Goal: Transaction & Acquisition: Purchase product/service

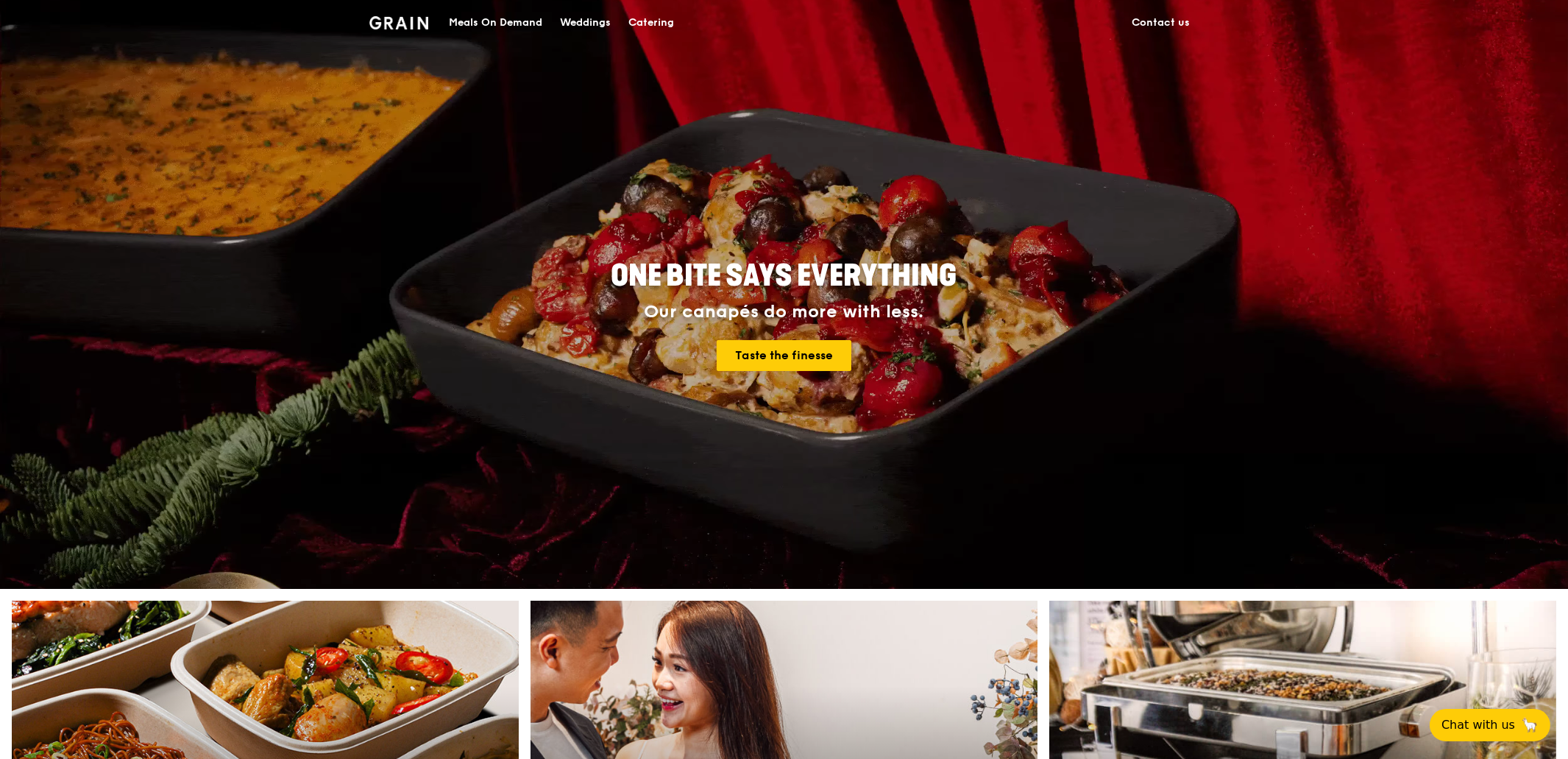
click at [504, 21] on div "Meals On Demand" at bounding box center [495, 23] width 93 height 44
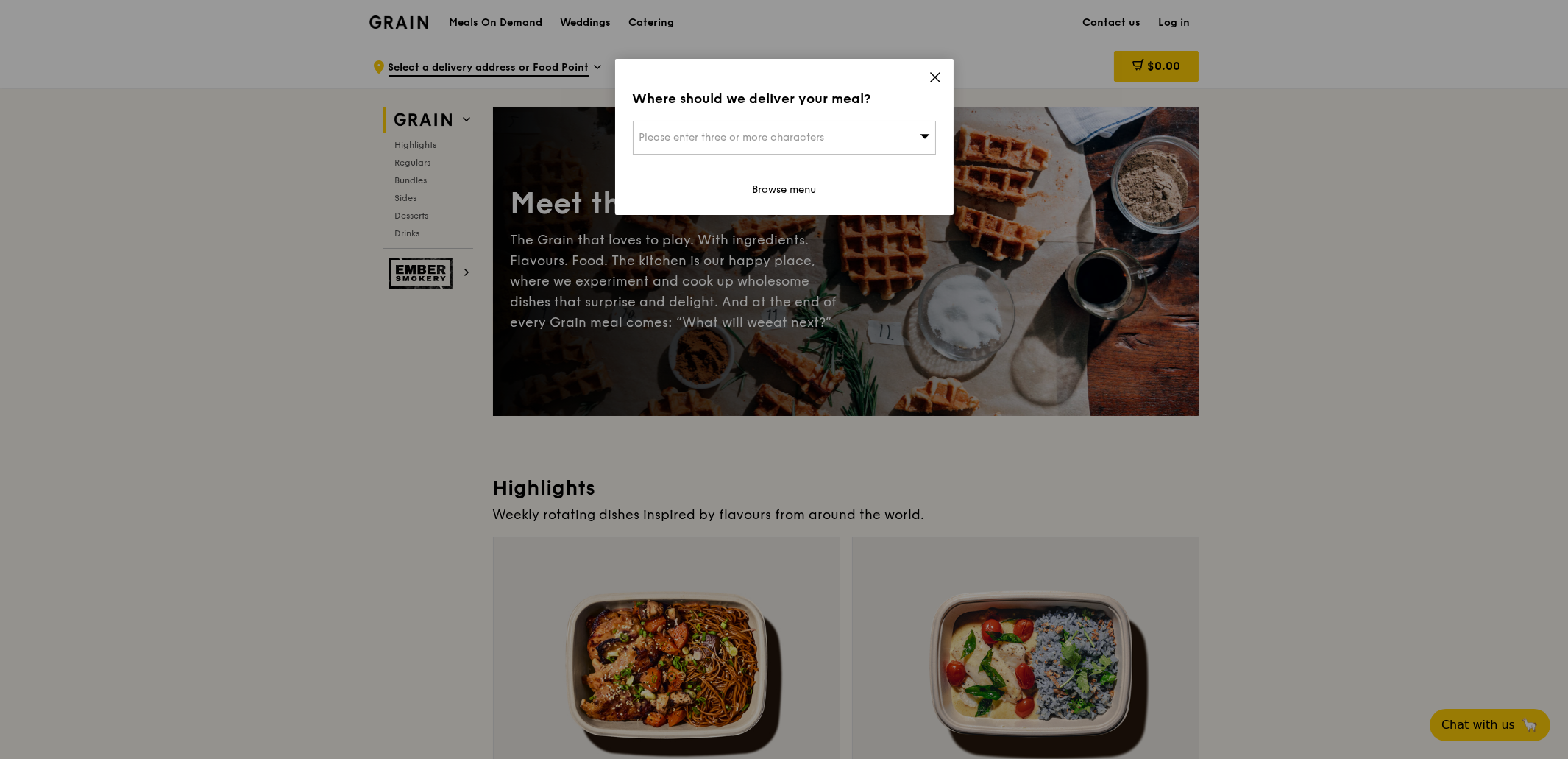
click at [924, 134] on icon at bounding box center [924, 135] width 11 height 11
type input "408600"
click at [669, 172] on div "[STREET_ADDRESS]" at bounding box center [748, 167] width 218 height 15
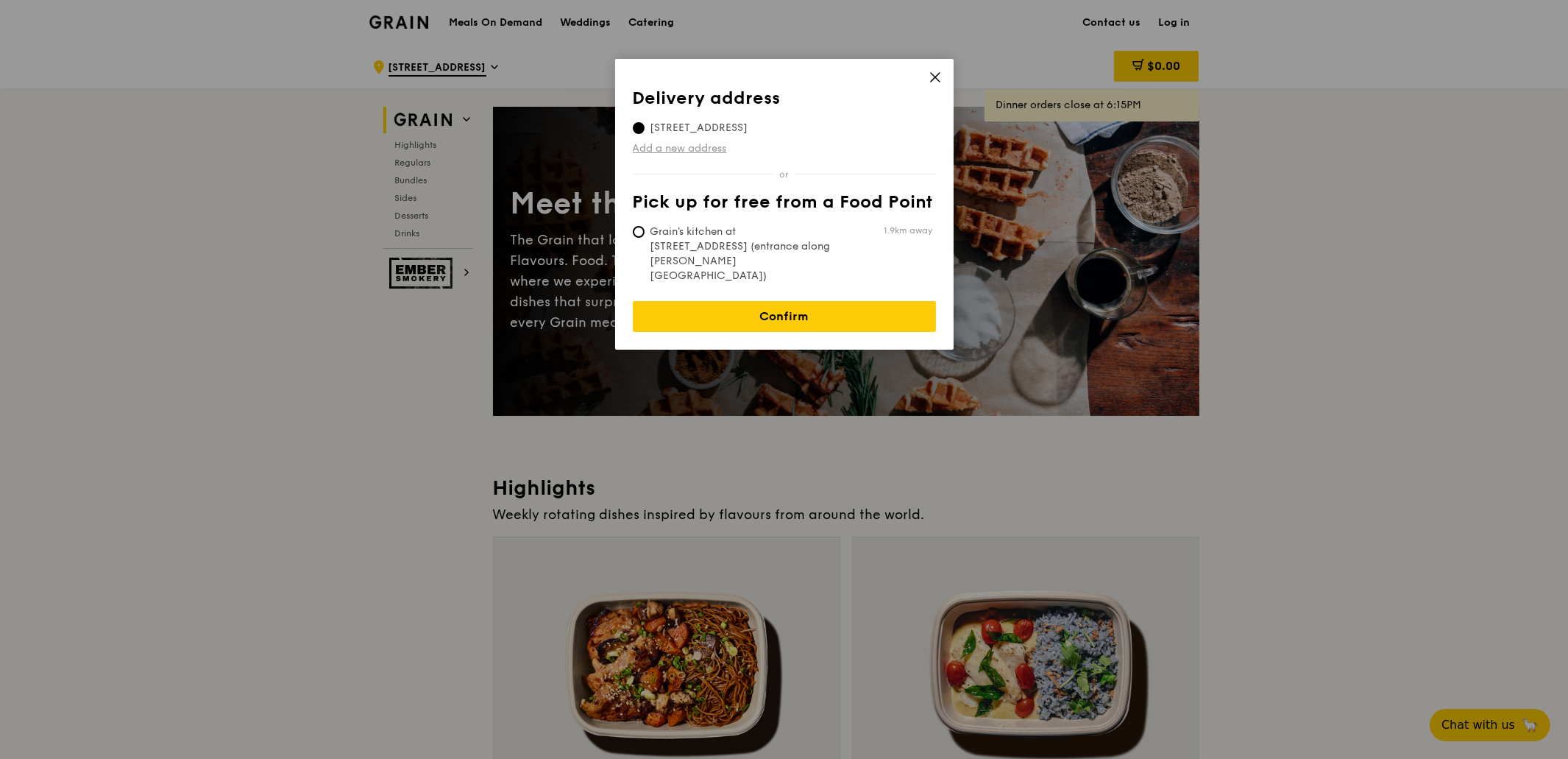
click at [683, 148] on link "Add a new address" at bounding box center [784, 148] width 303 height 15
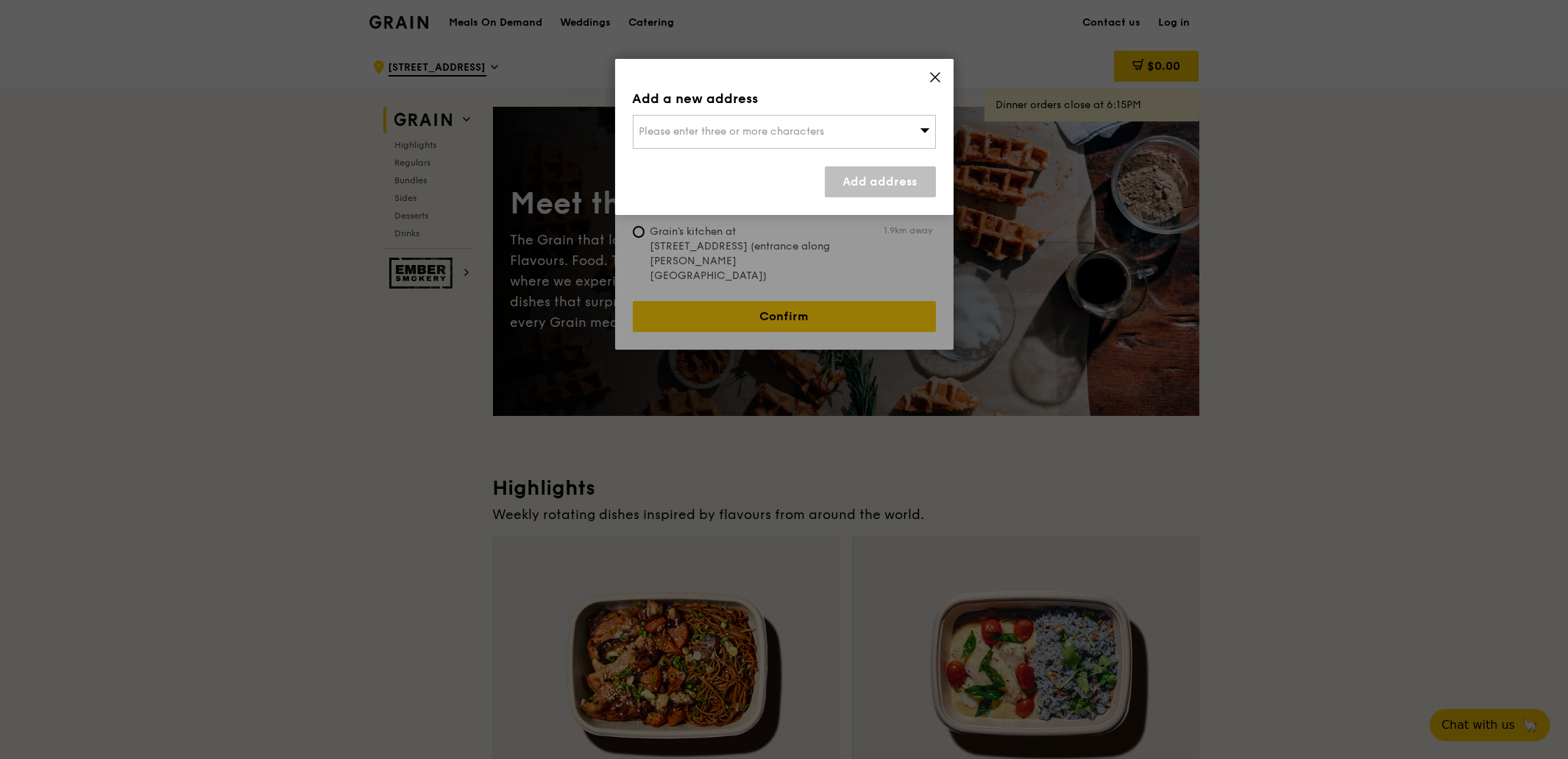
click at [936, 79] on icon at bounding box center [935, 77] width 9 height 9
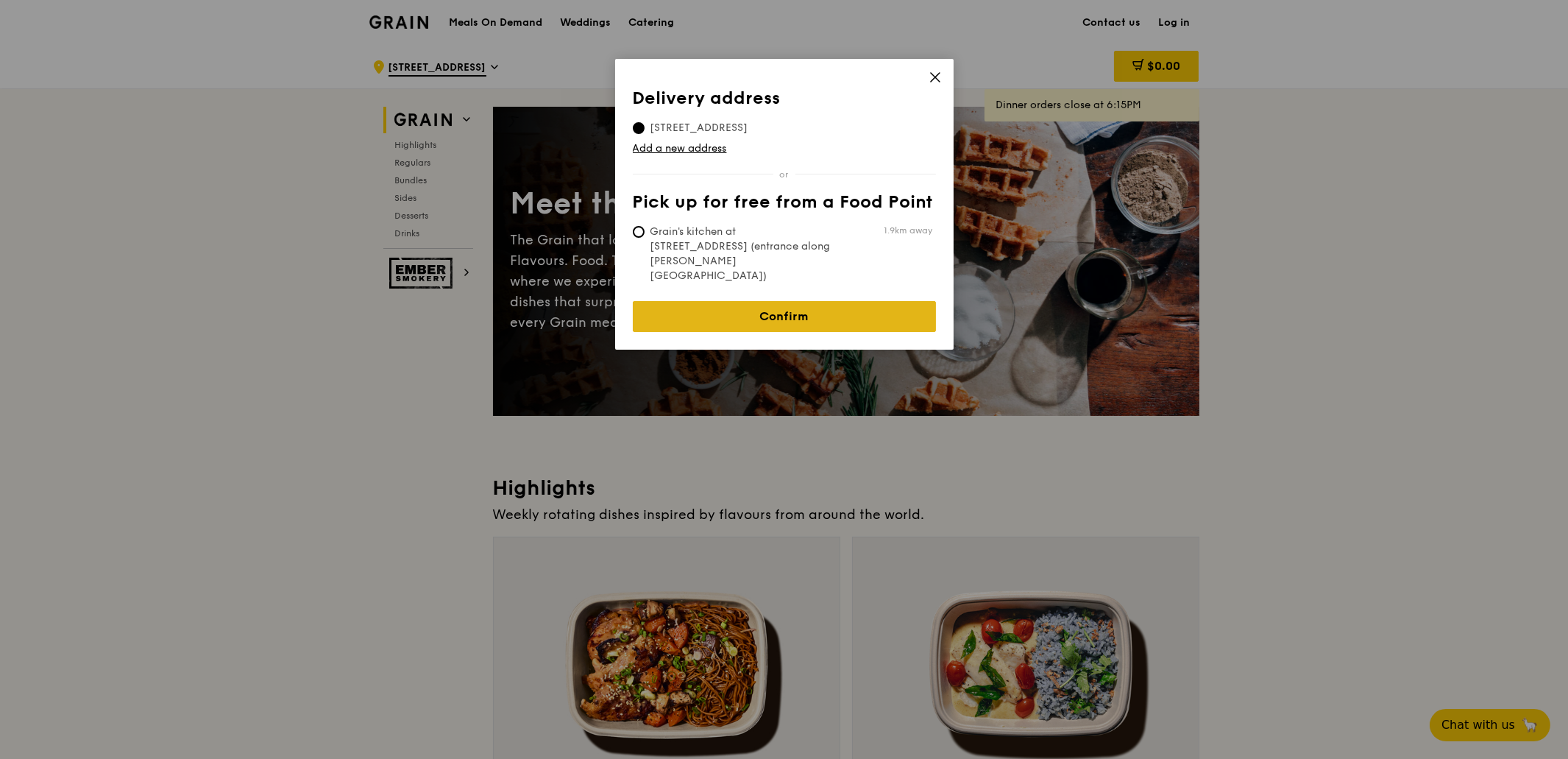
click at [793, 301] on link "Confirm" at bounding box center [784, 316] width 303 height 31
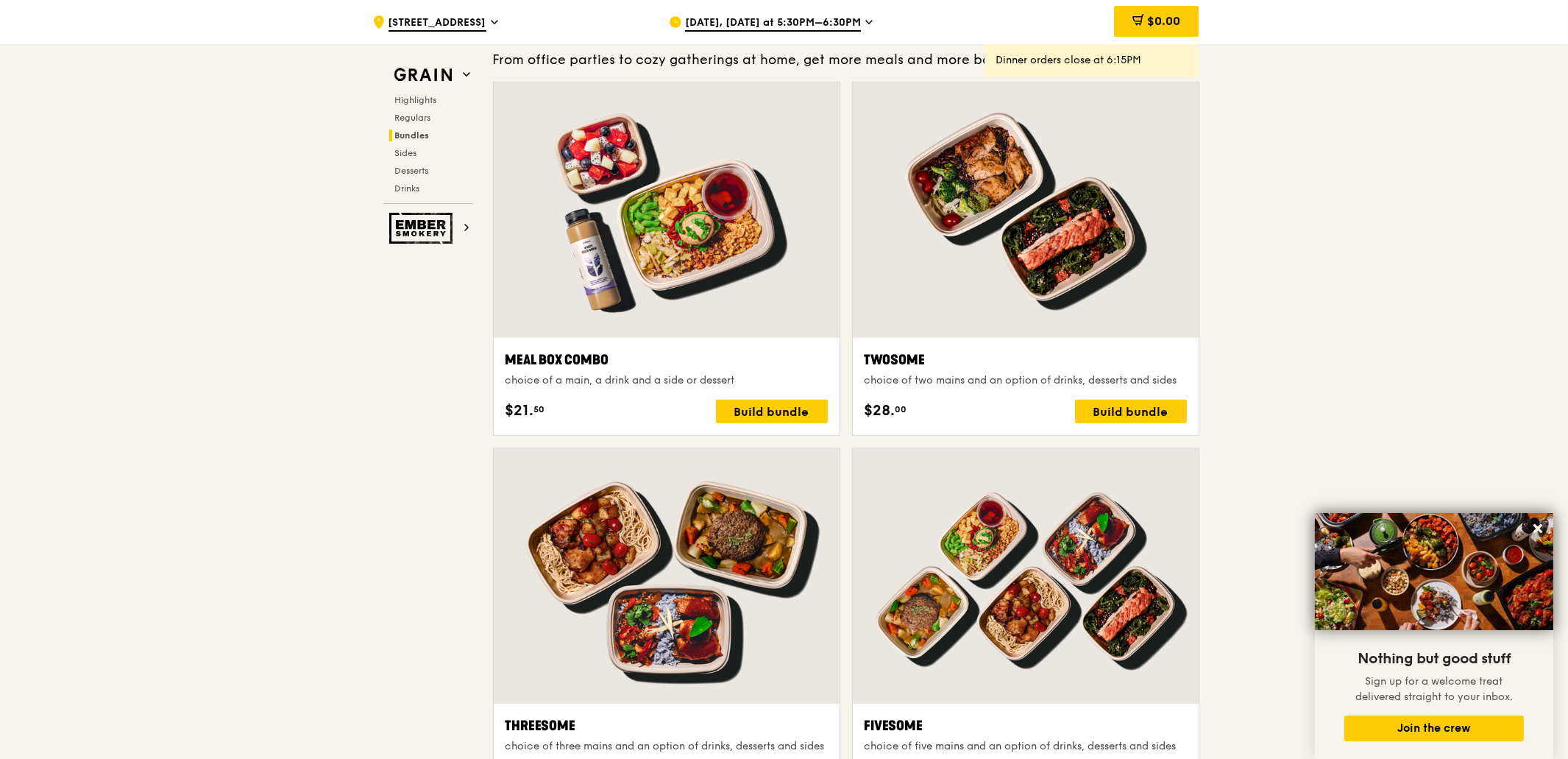
scroll to position [2536, 0]
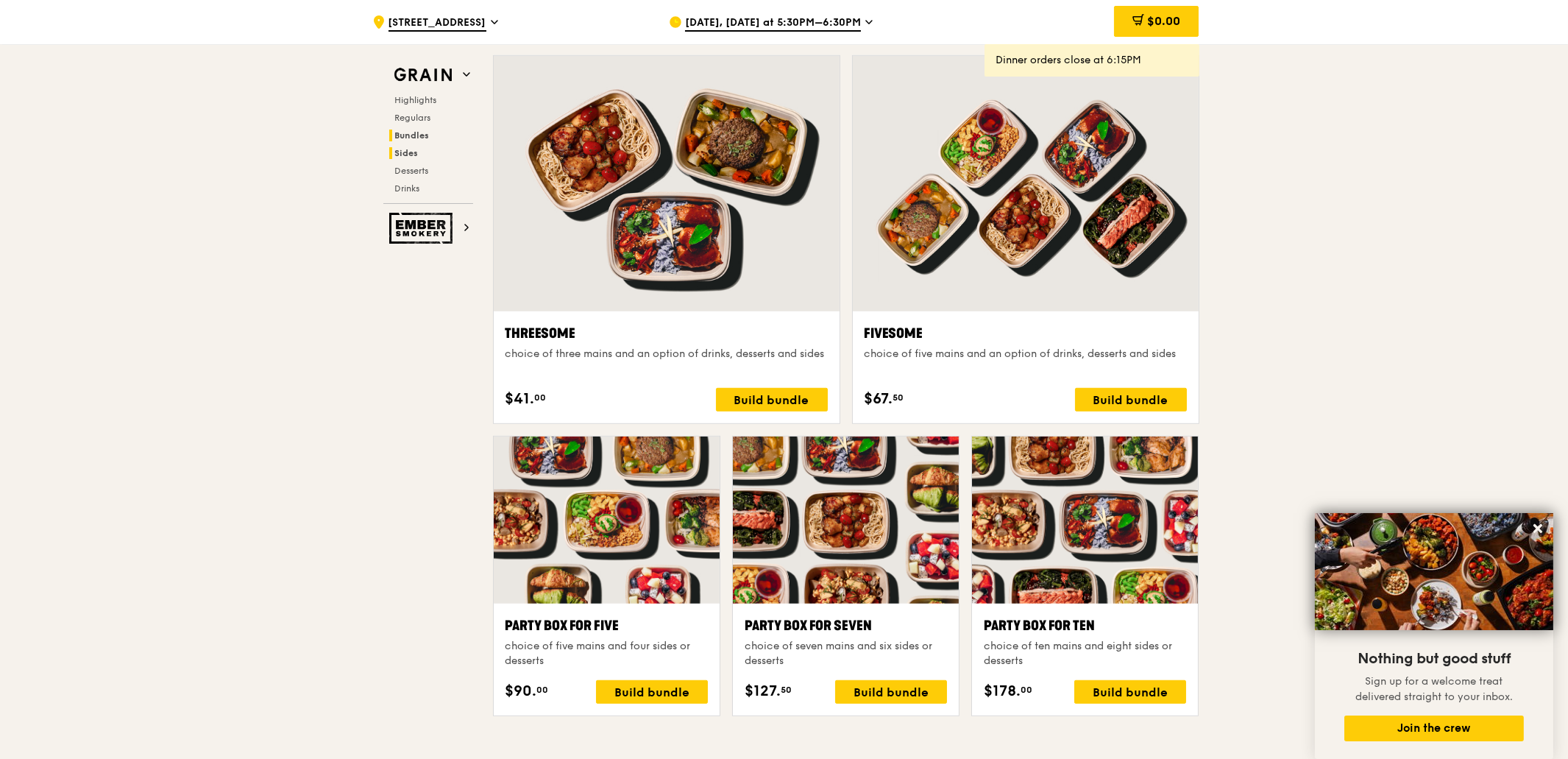
click at [408, 155] on span "Sides" at bounding box center [406, 153] width 24 height 11
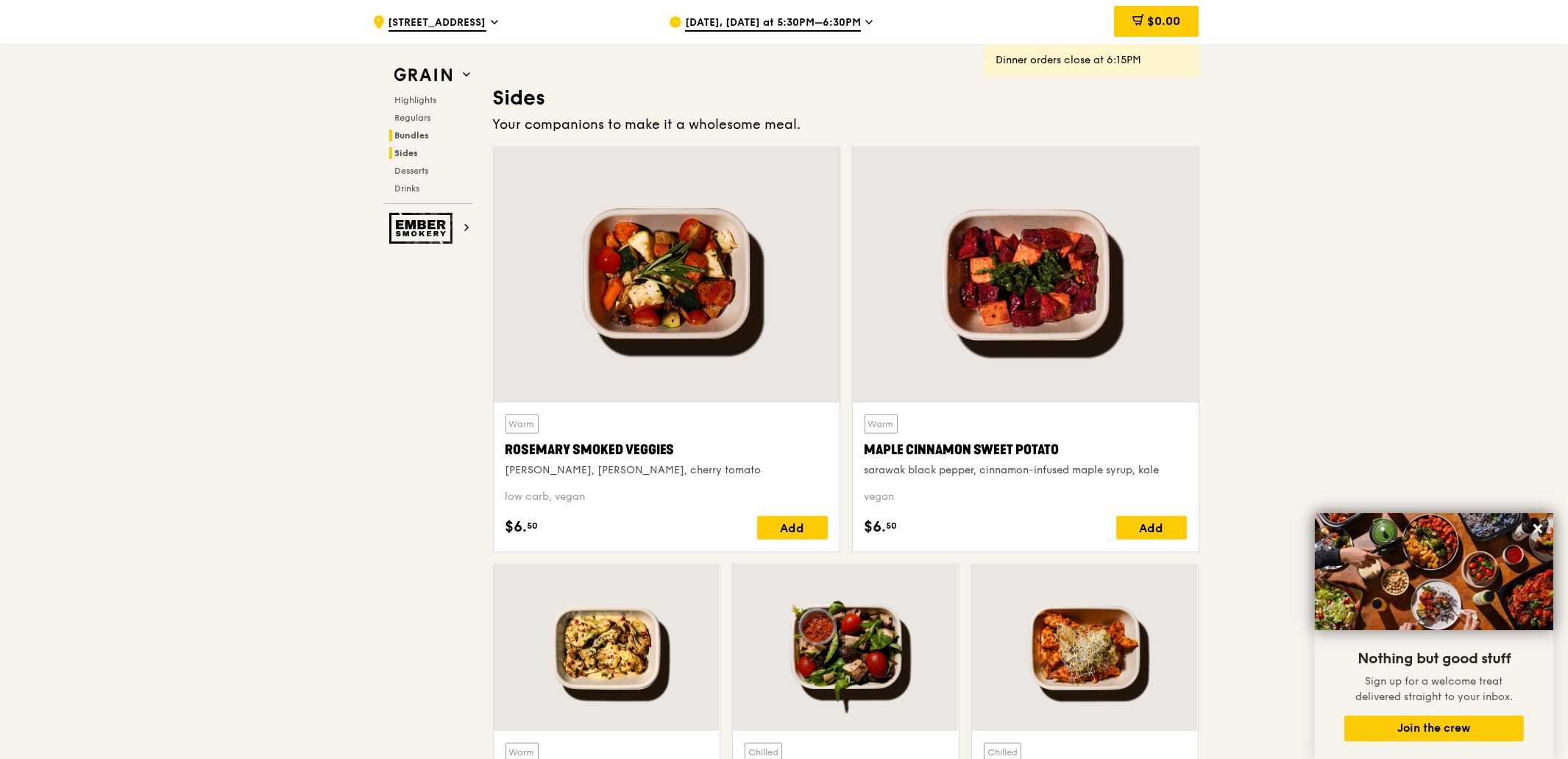
scroll to position [3264, 0]
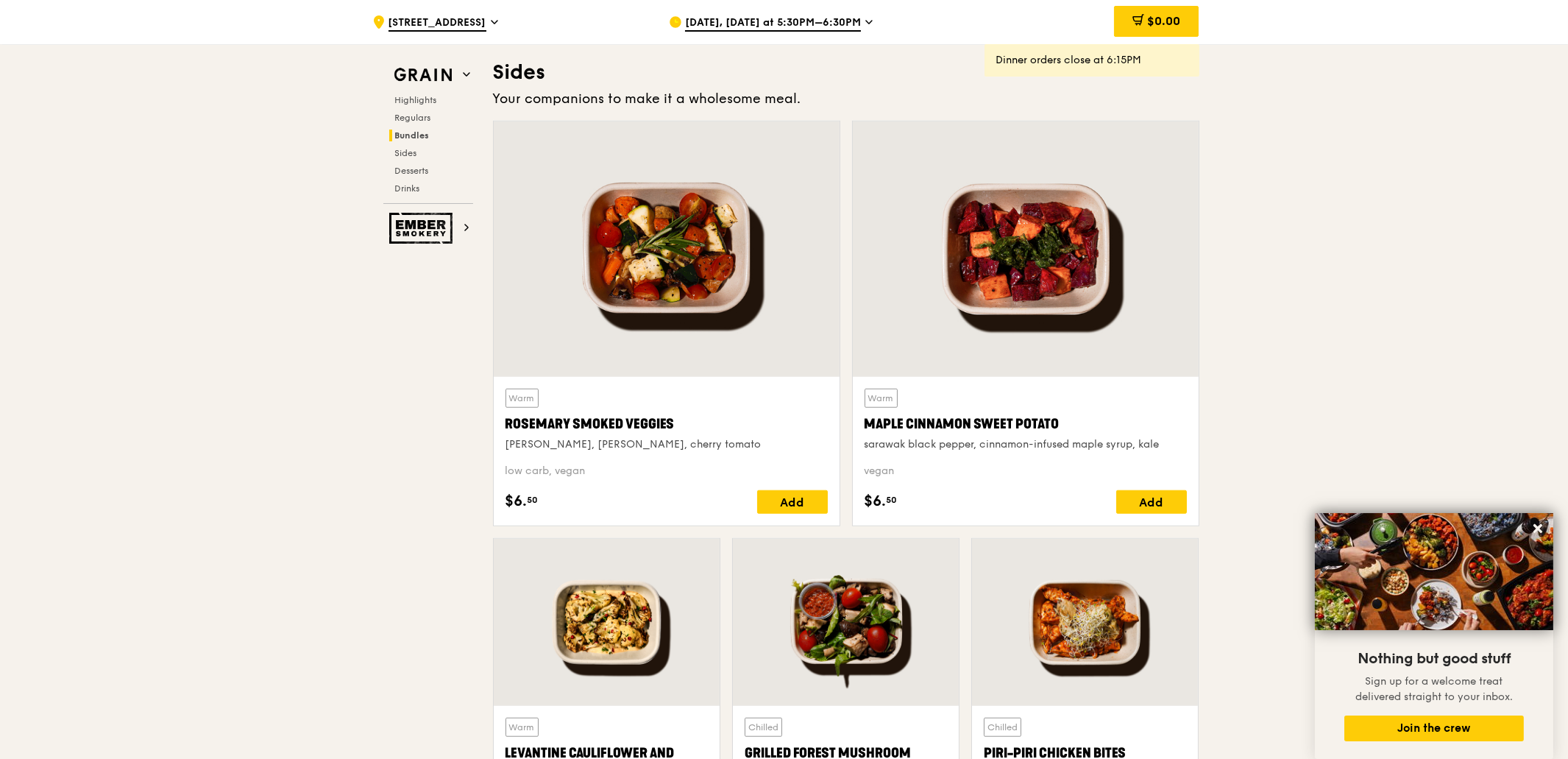
click at [414, 176] on div "Highlights Regulars Bundles Sides Desserts Drinks" at bounding box center [428, 144] width 90 height 100
click at [414, 168] on span "Desserts" at bounding box center [414, 171] width 38 height 11
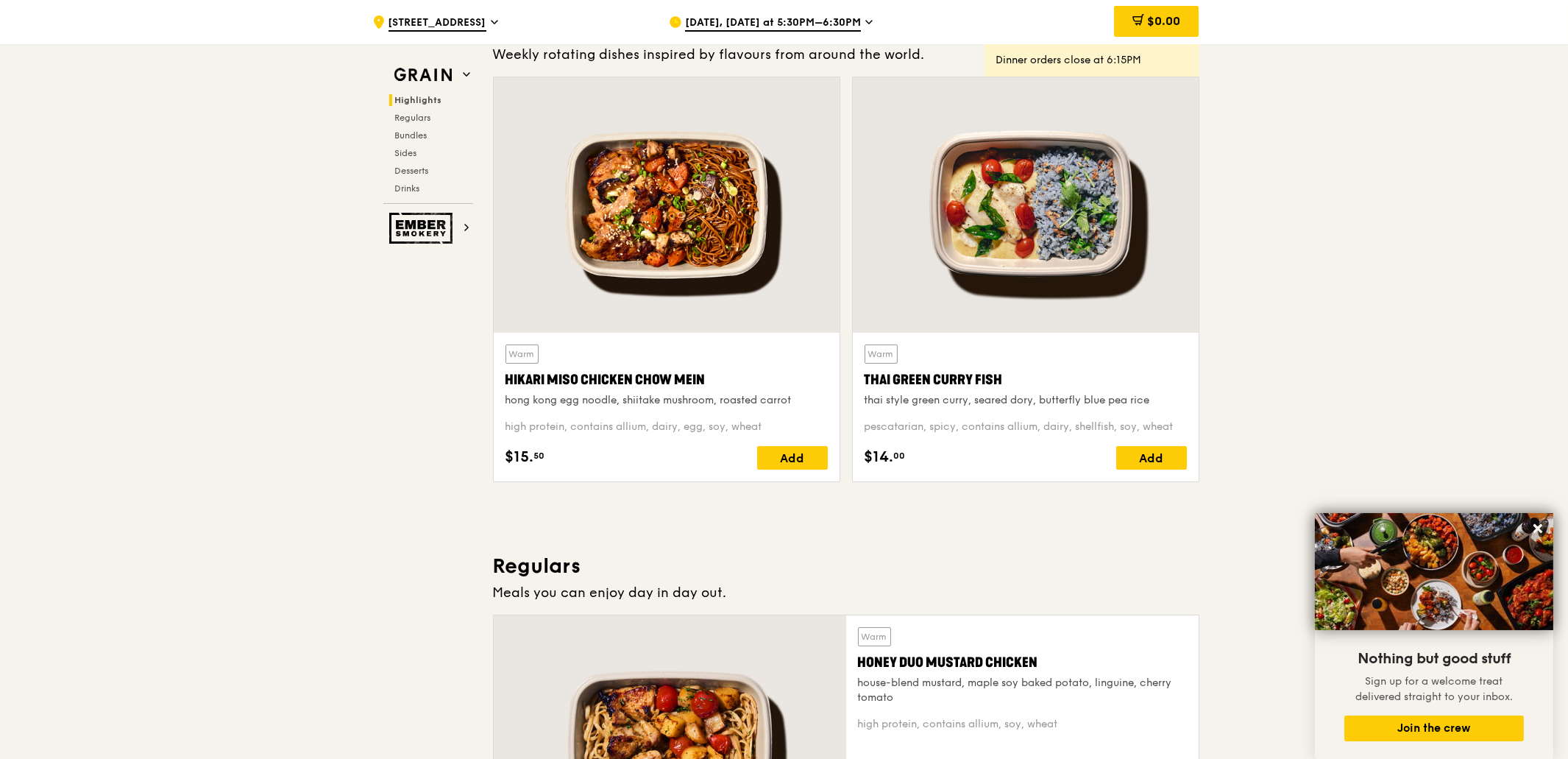
scroll to position [0, 0]
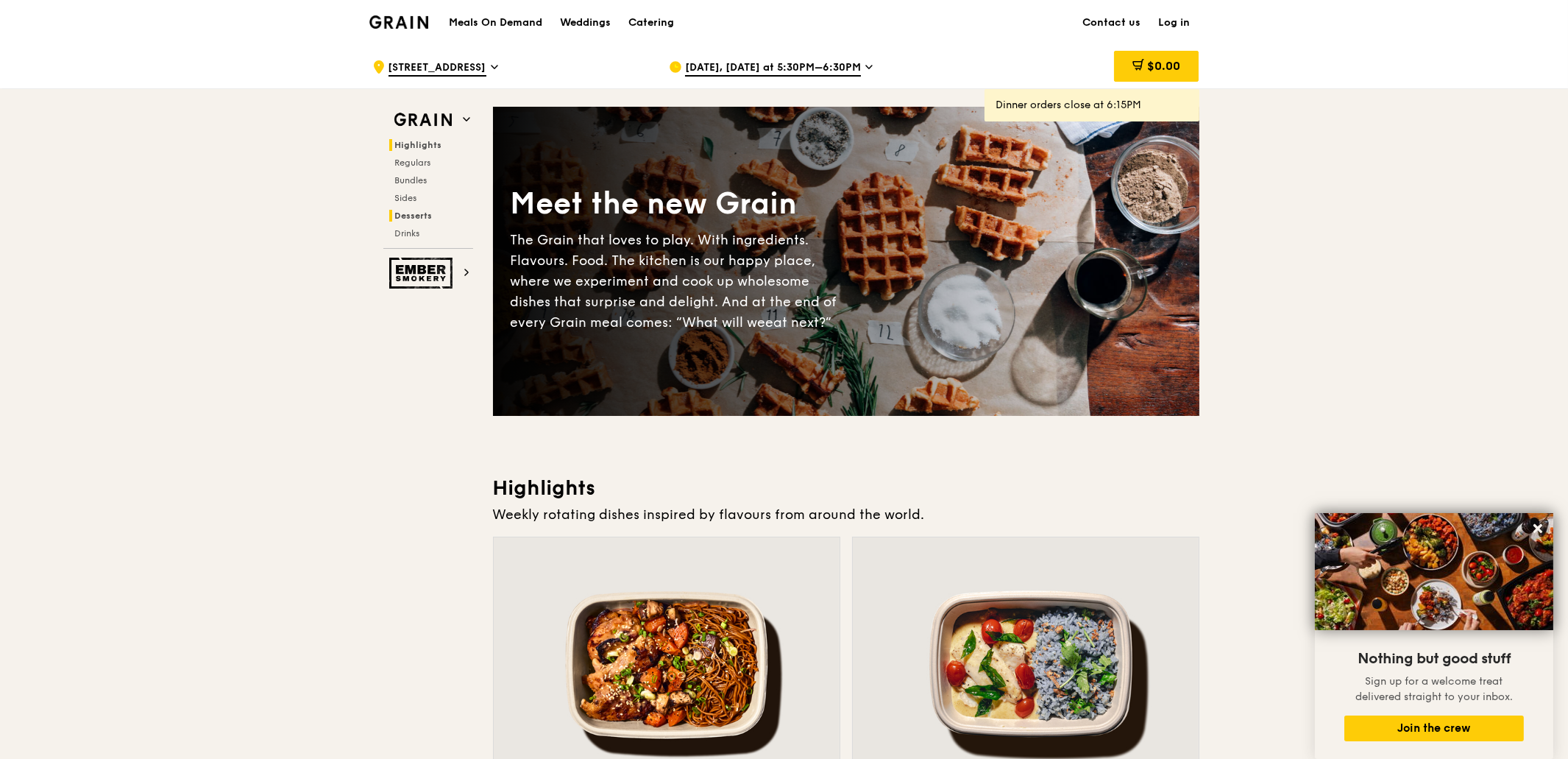
click at [406, 215] on span "Desserts" at bounding box center [414, 216] width 38 height 11
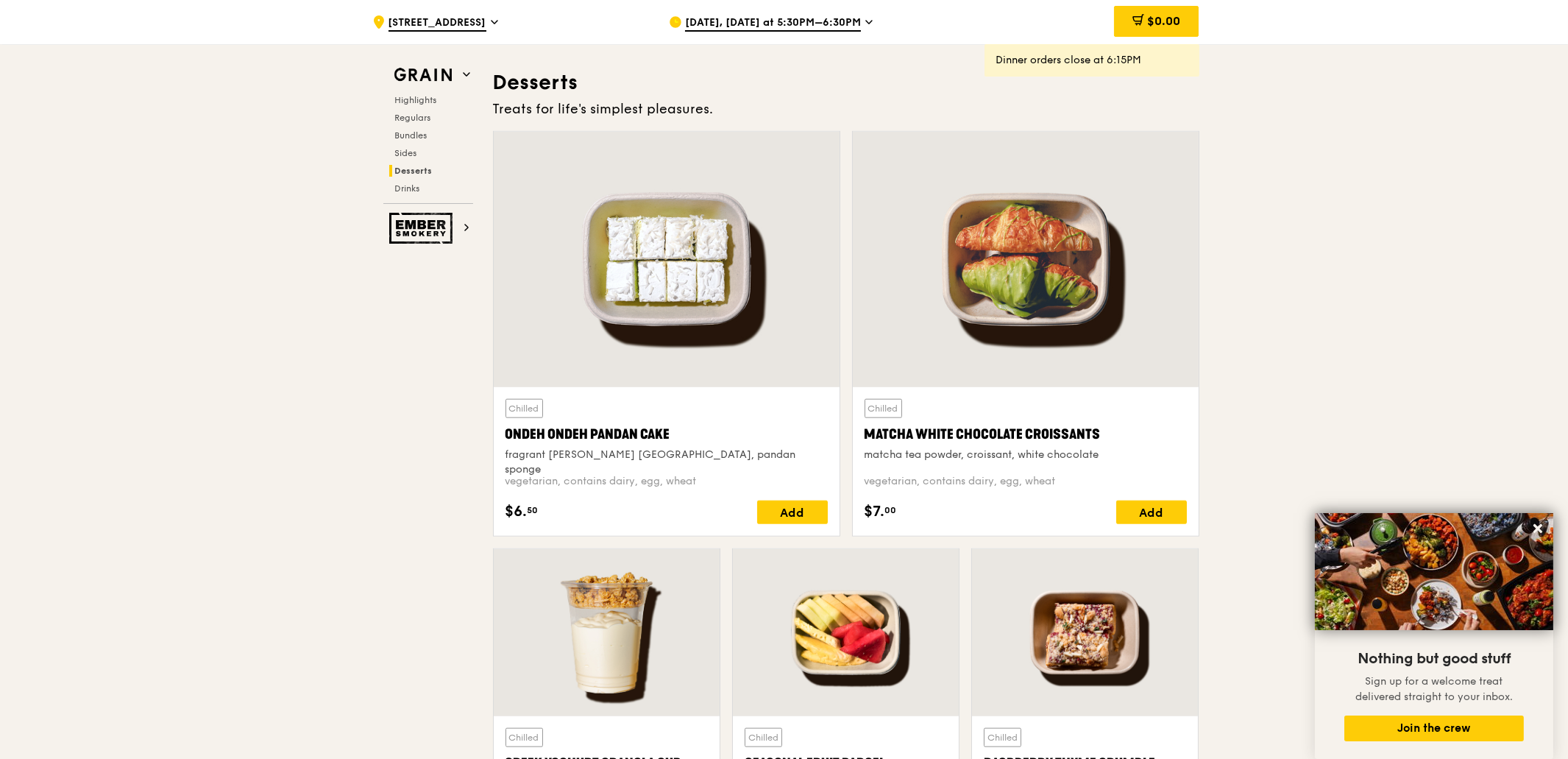
scroll to position [4183, 0]
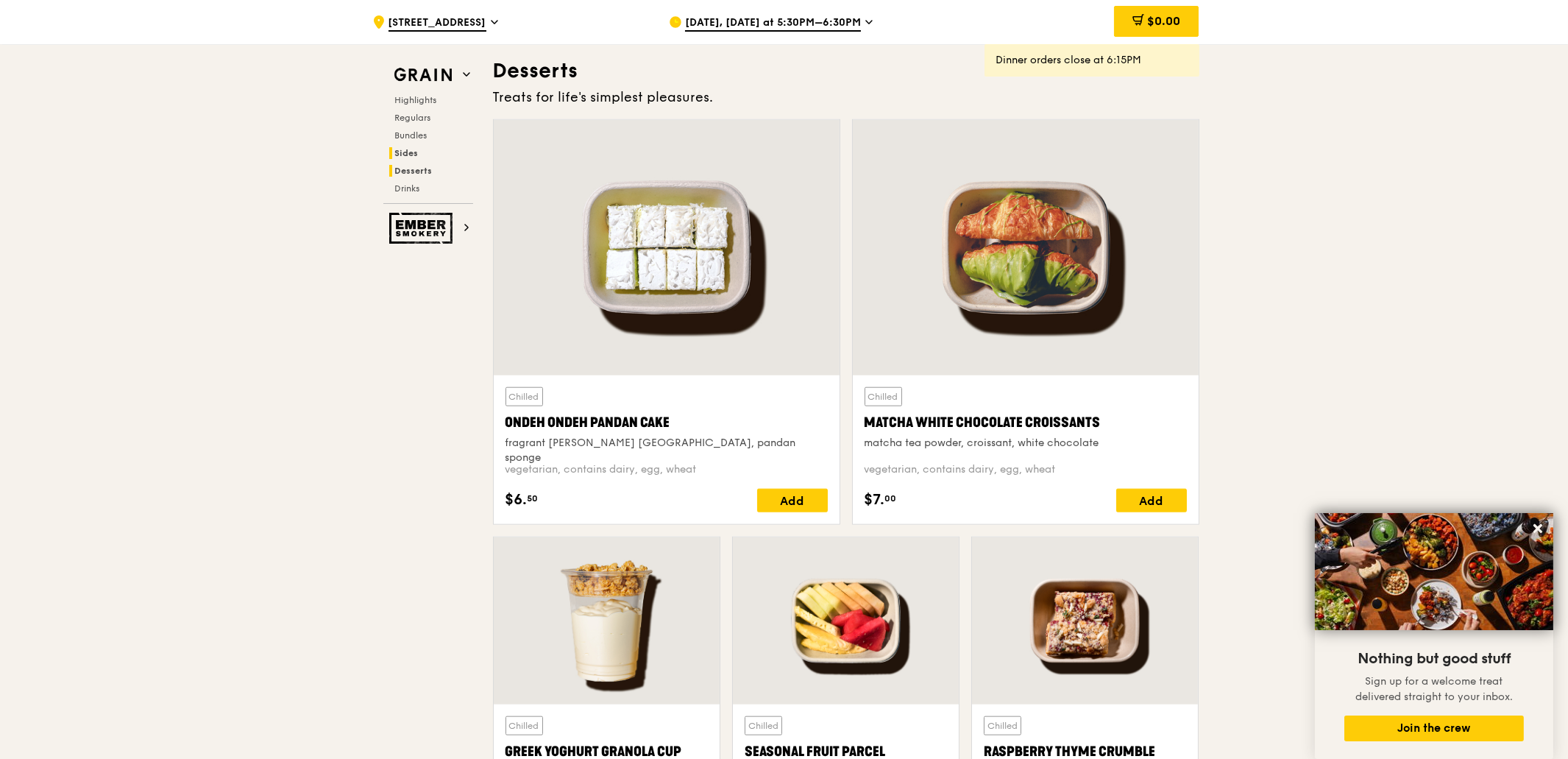
click at [406, 150] on span "Sides" at bounding box center [406, 153] width 24 height 11
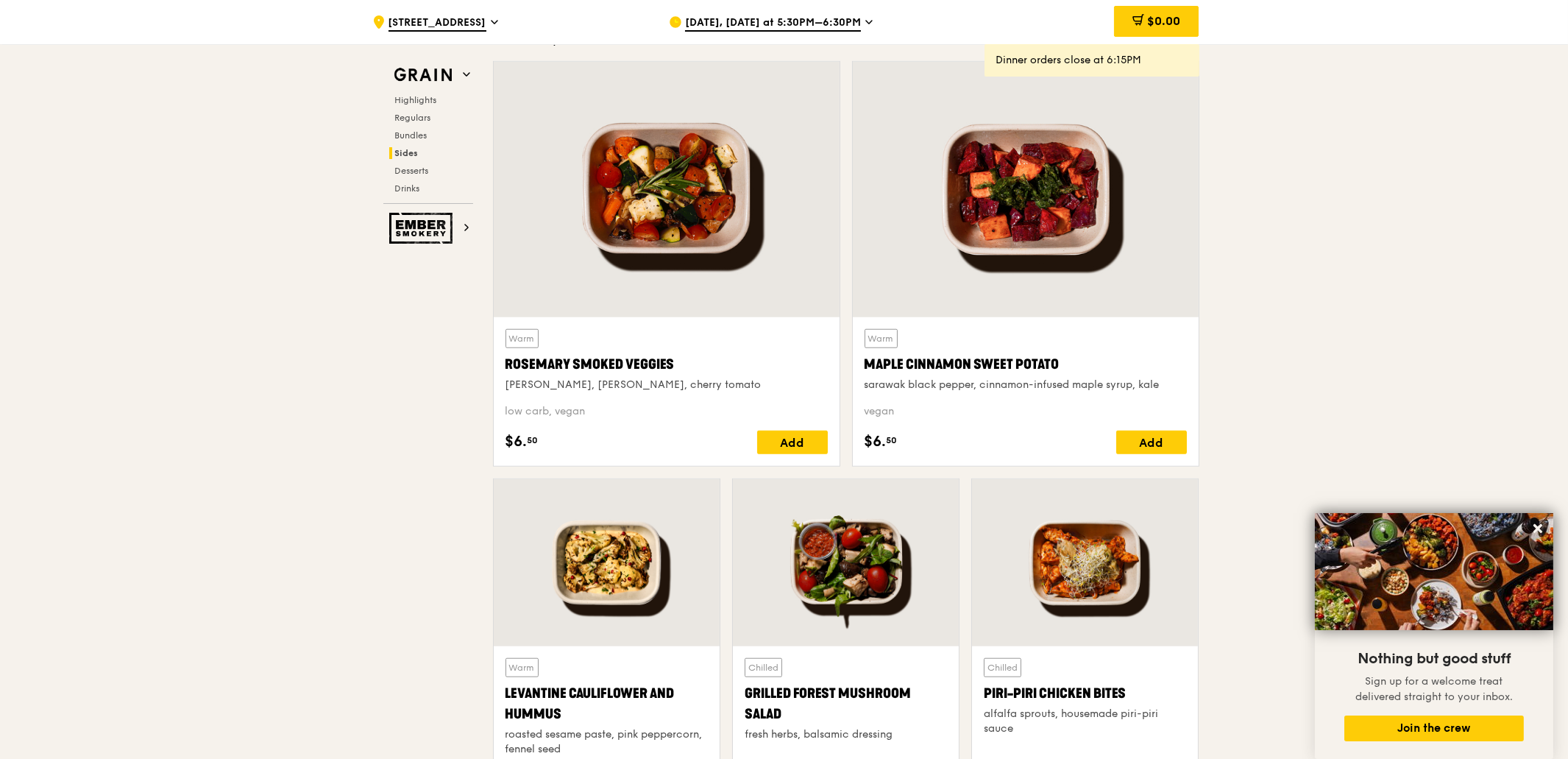
scroll to position [3264, 0]
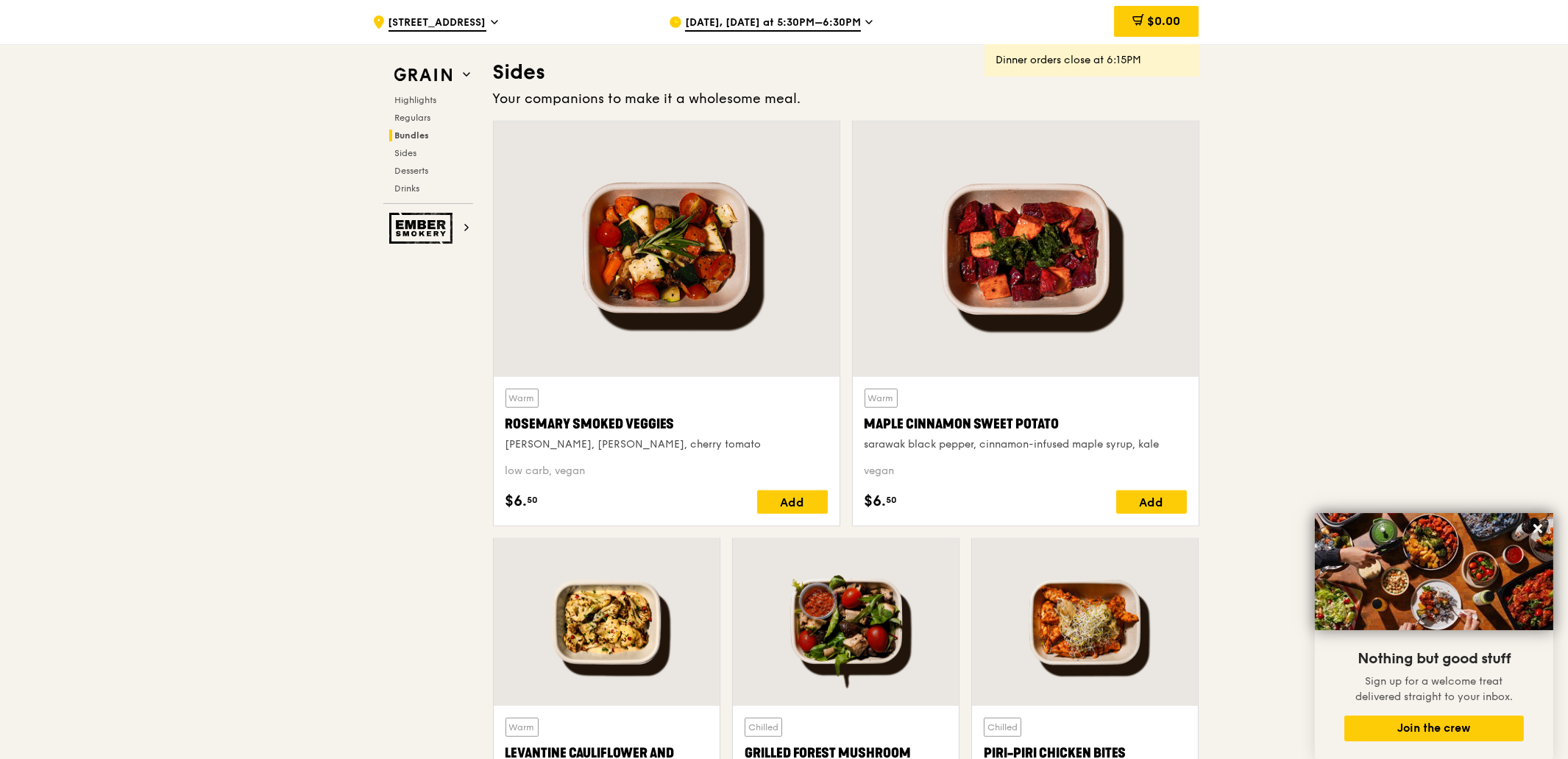
click at [406, 132] on span "Bundles" at bounding box center [412, 135] width 34 height 11
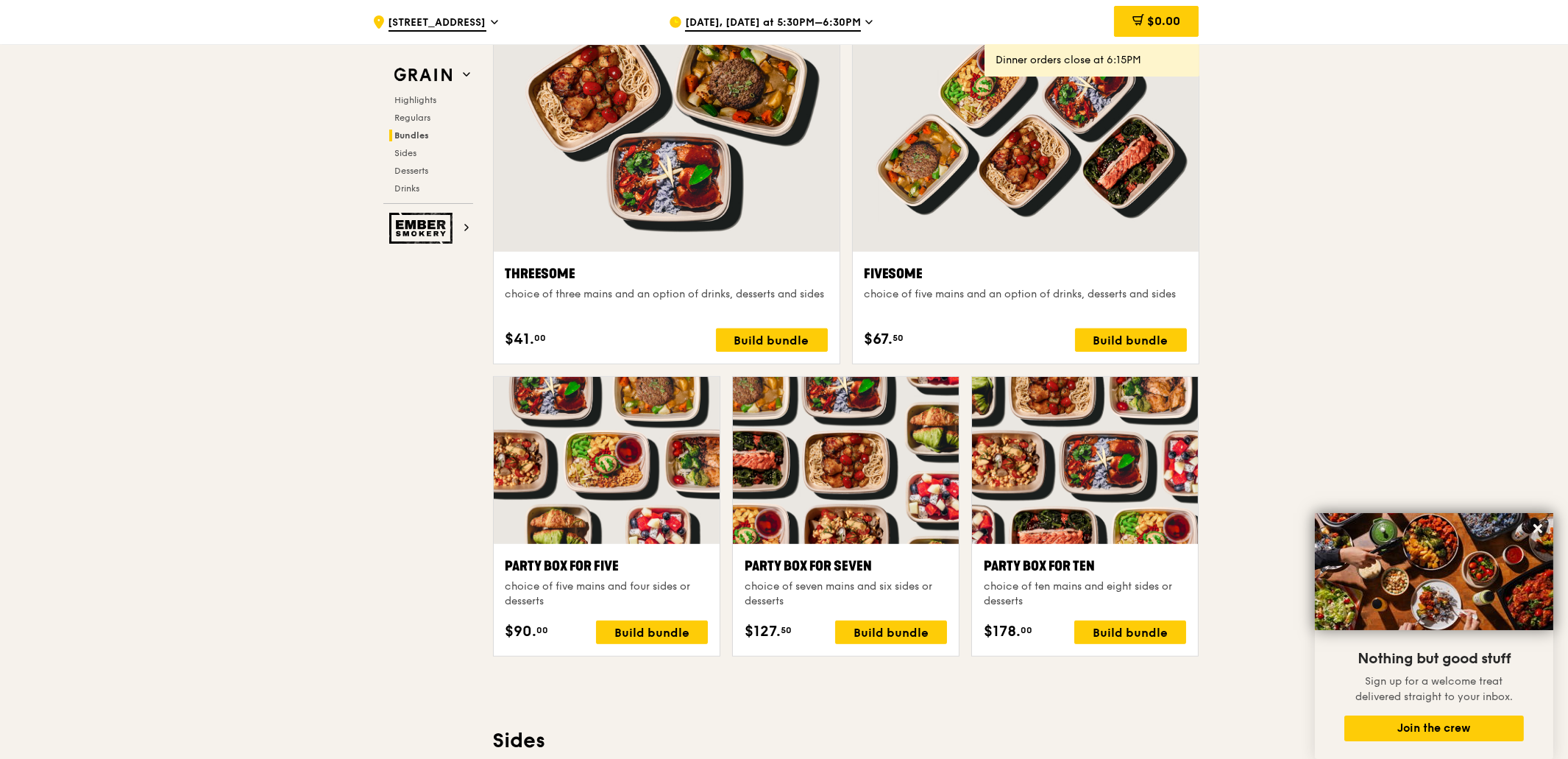
scroll to position [2793, 0]
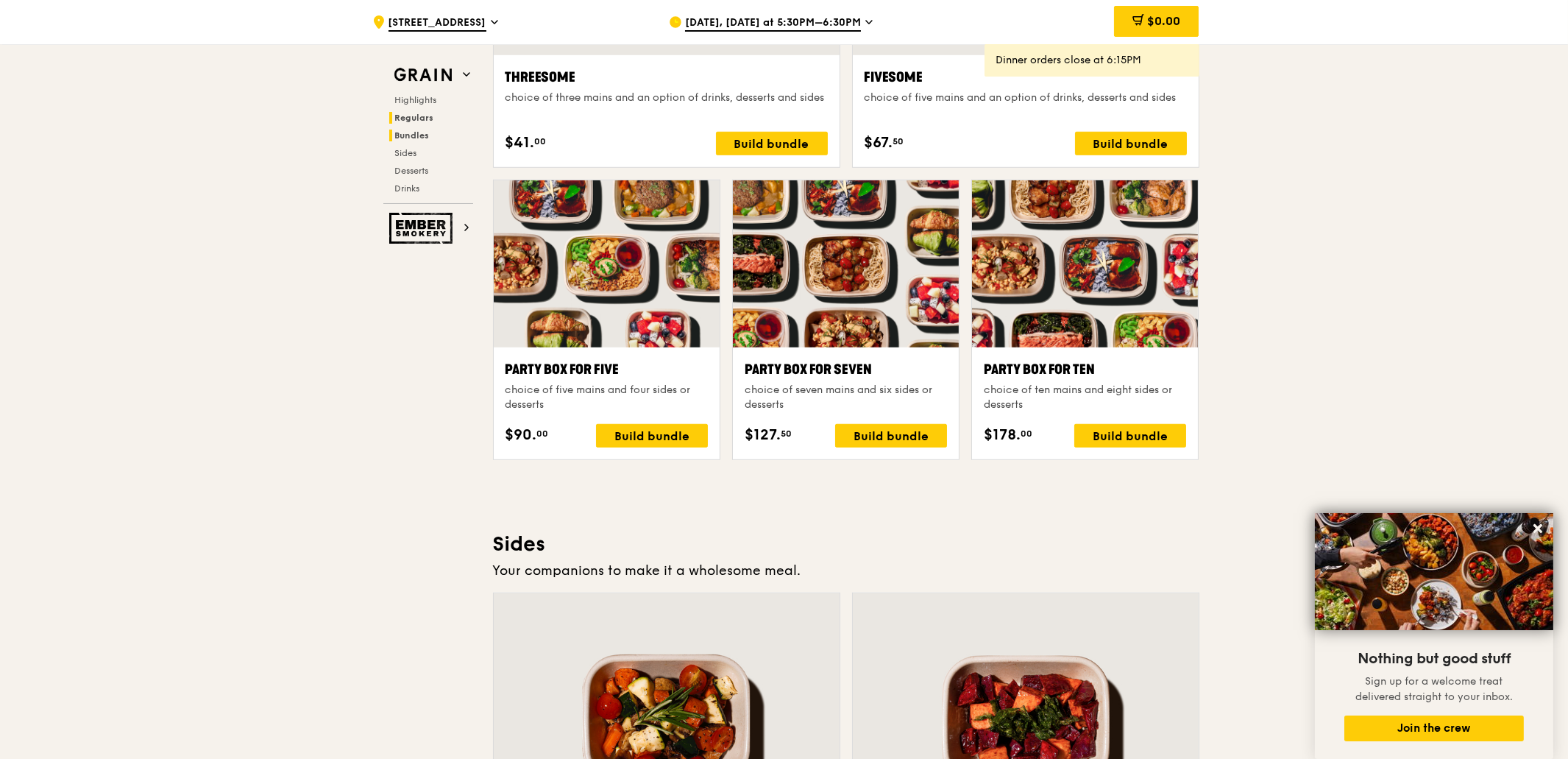
click at [424, 117] on span "Regulars" at bounding box center [414, 118] width 39 height 11
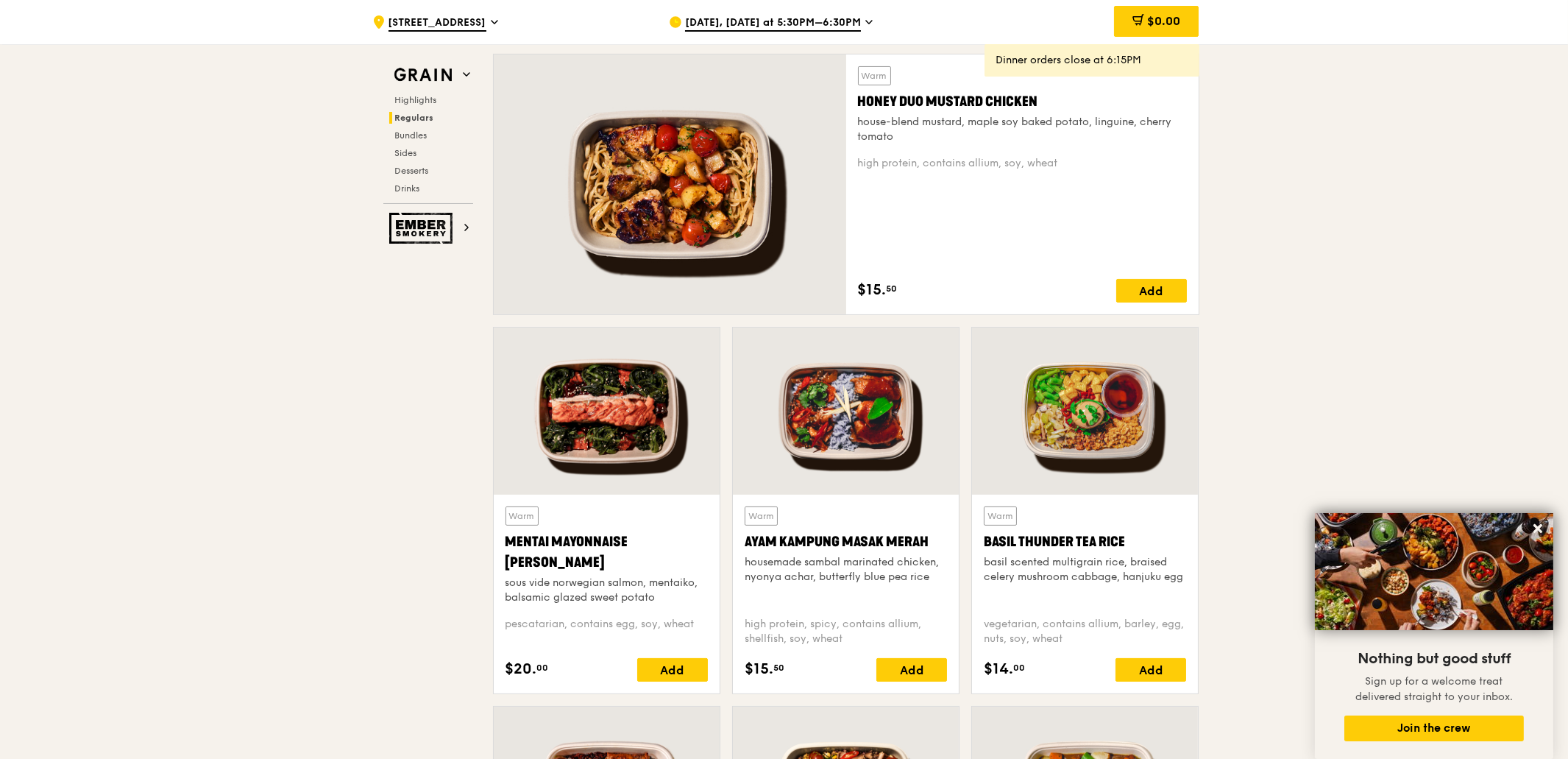
scroll to position [953, 0]
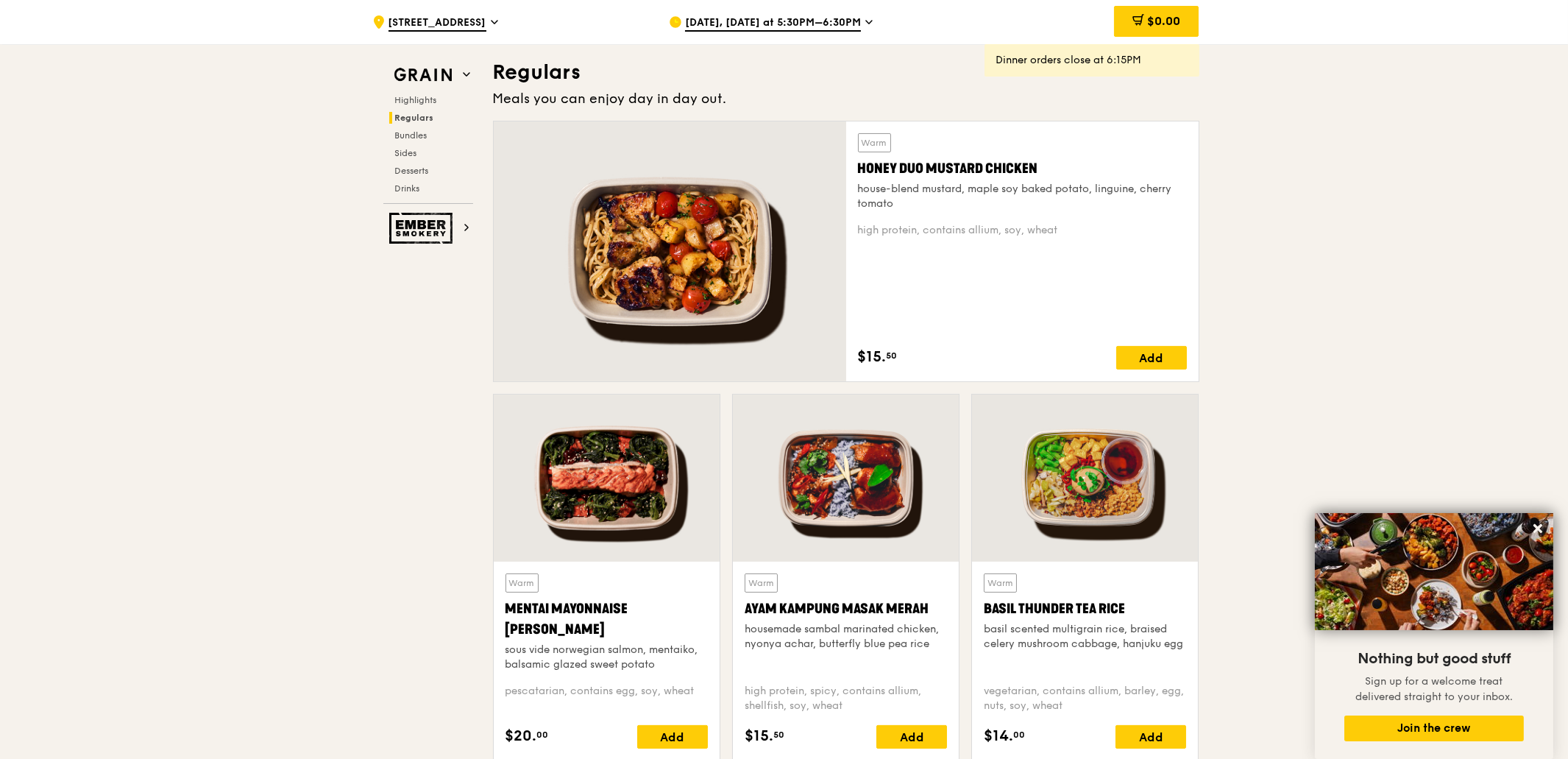
click at [423, 106] on div "Highlights Regulars Bundles Sides Desserts Drinks" at bounding box center [428, 144] width 90 height 100
click at [421, 98] on span "Highlights" at bounding box center [419, 100] width 47 height 11
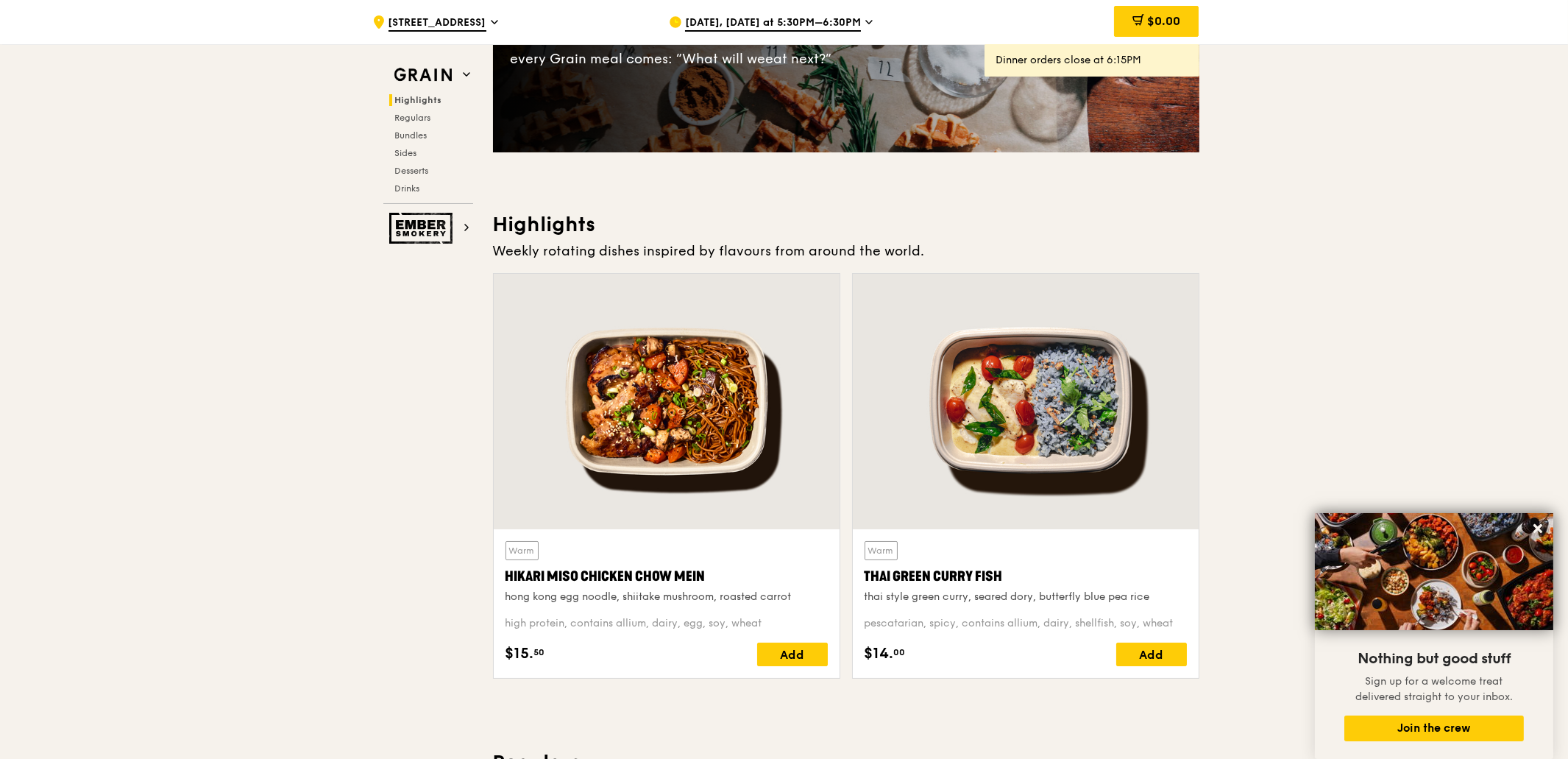
scroll to position [0, 0]
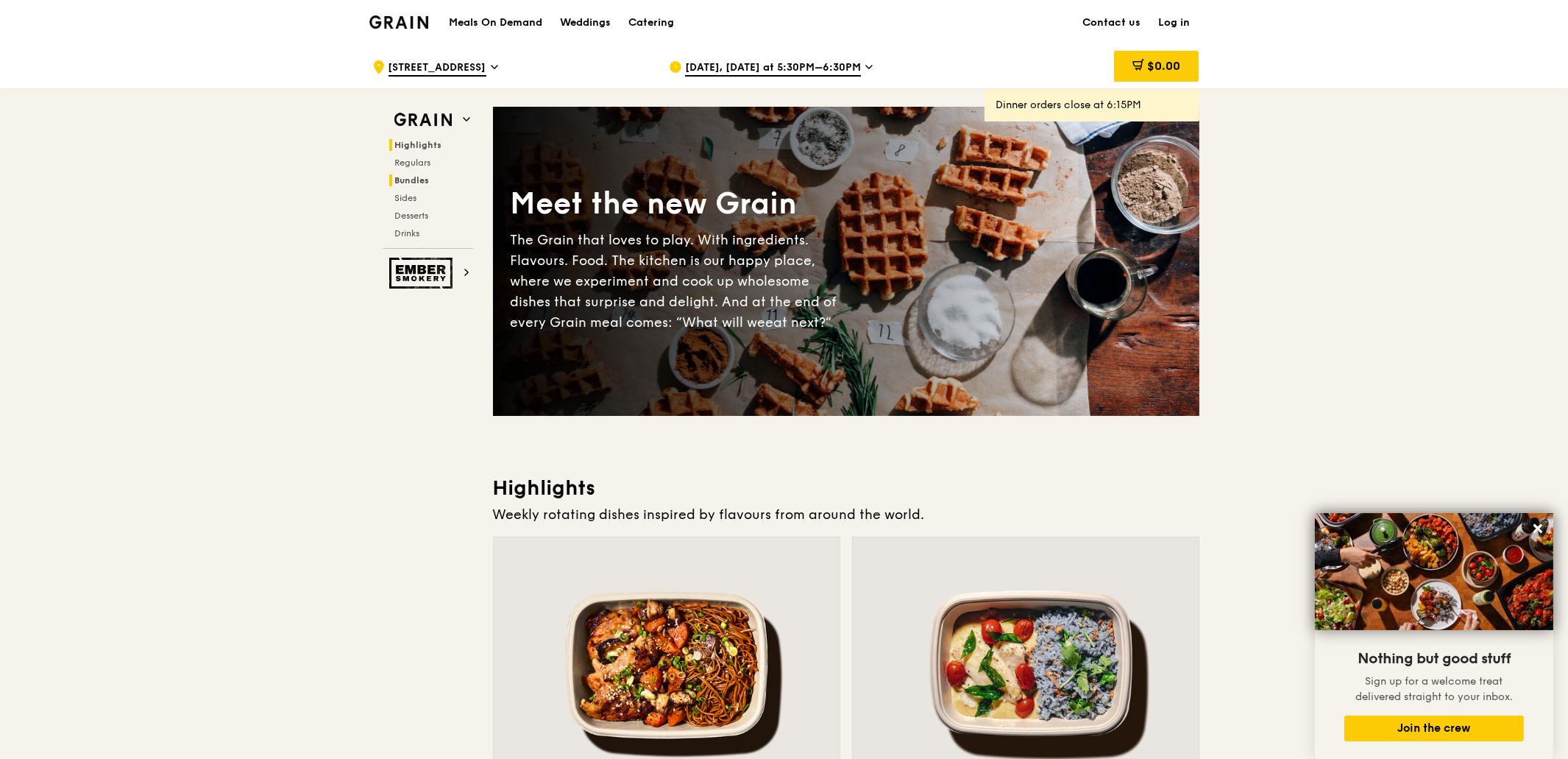
click at [415, 175] on span "Bundles" at bounding box center [412, 180] width 34 height 11
click at [483, 24] on h1 "Meals On Demand" at bounding box center [495, 23] width 93 height 15
click at [510, 22] on h1 "Meals On Demand" at bounding box center [495, 23] width 93 height 15
click at [665, 22] on div "Catering" at bounding box center [651, 23] width 46 height 44
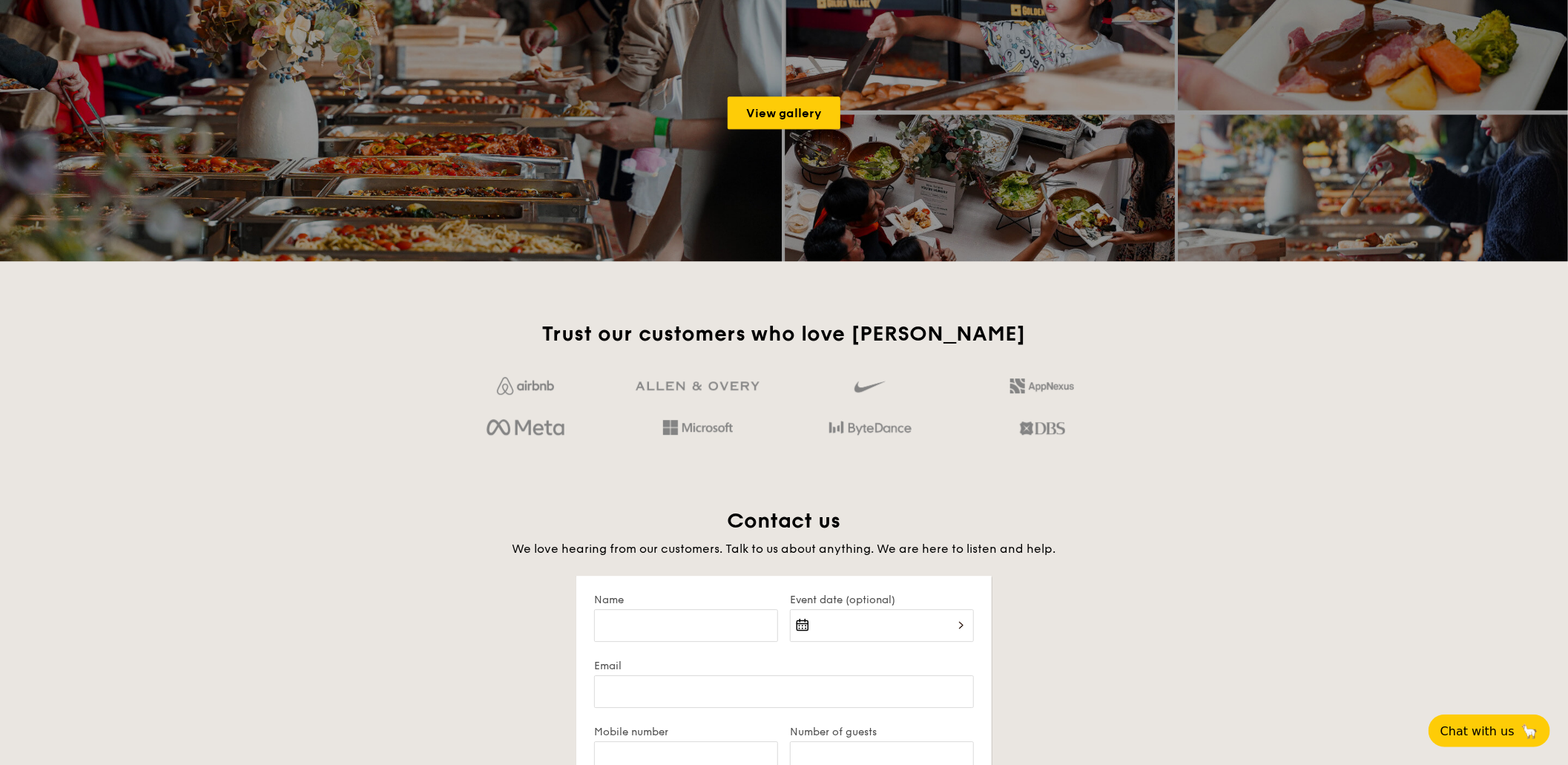
scroll to position [2770, 0]
